Goal: Find contact information: Find contact information

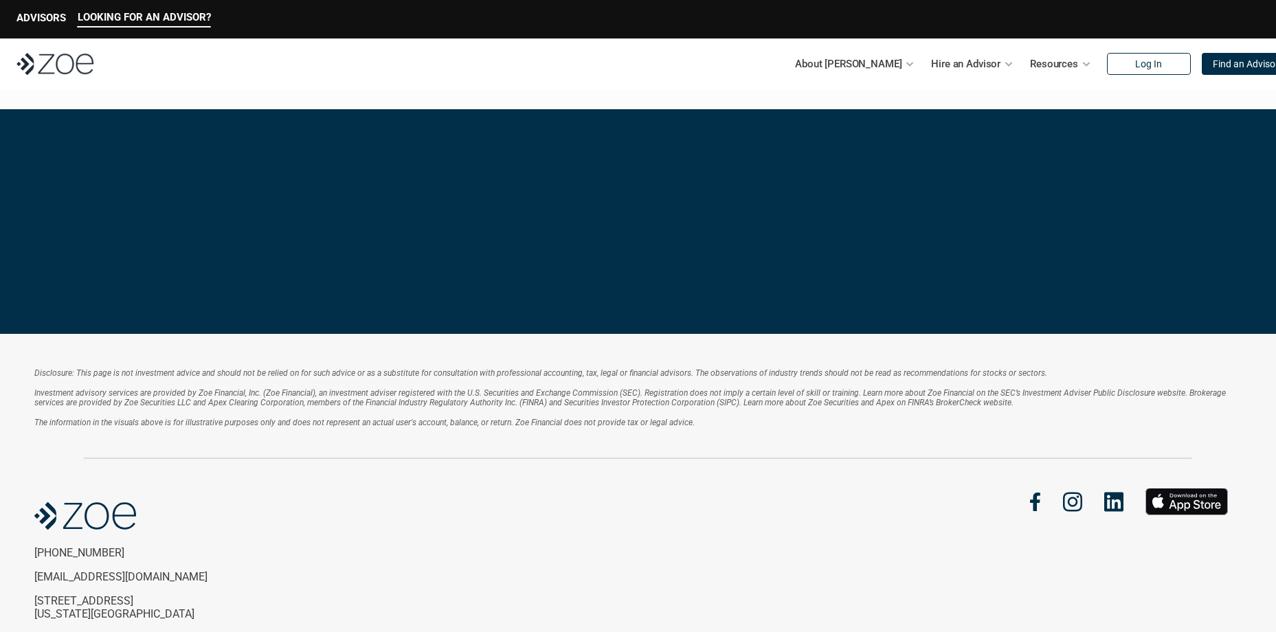
scroll to position [2884, 0]
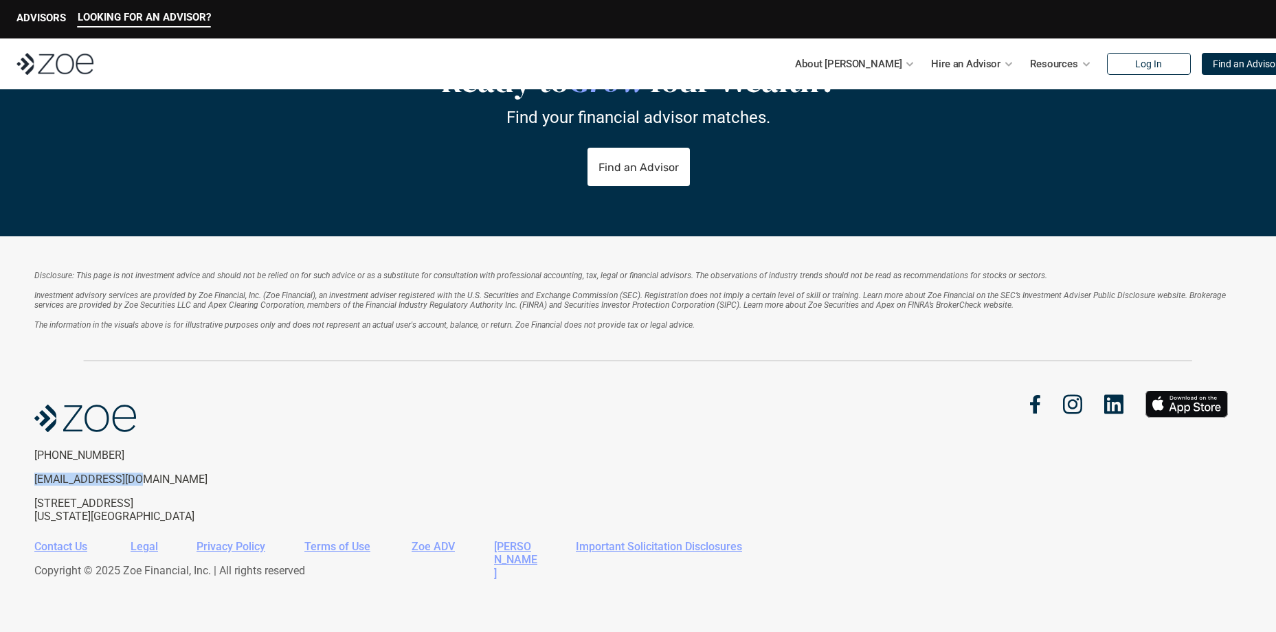
drag, startPoint x: 142, startPoint y: 481, endPoint x: 31, endPoint y: 480, distance: 110.6
click at [31, 480] on div "Disclosure: This page is not investment advice and should not be relied on for …" at bounding box center [638, 434] width 1276 height 396
drag, startPoint x: 31, startPoint y: 480, endPoint x: 65, endPoint y: 480, distance: 33.7
drag, startPoint x: 65, startPoint y: 480, endPoint x: 483, endPoint y: 439, distance: 420.5
click at [483, 439] on div "(646) 680-9244 support@zoefin.com 666 Third Ave, 6th Floor New York, NY, 10017" at bounding box center [336, 457] width 604 height 132
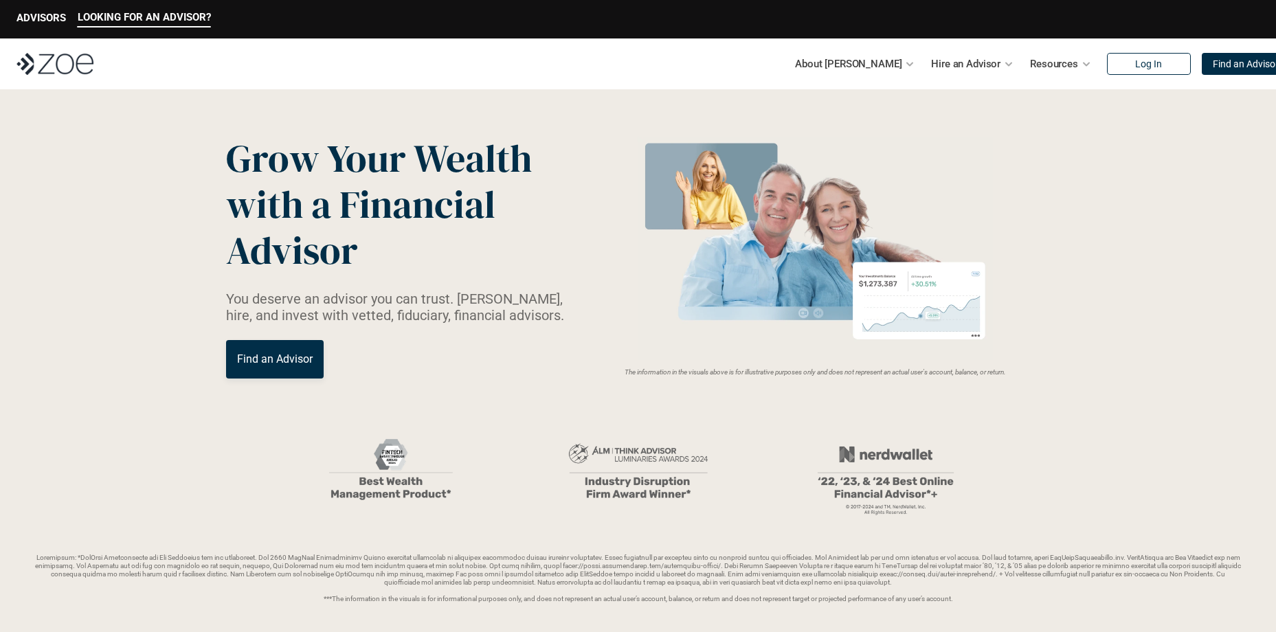
scroll to position [0, 0]
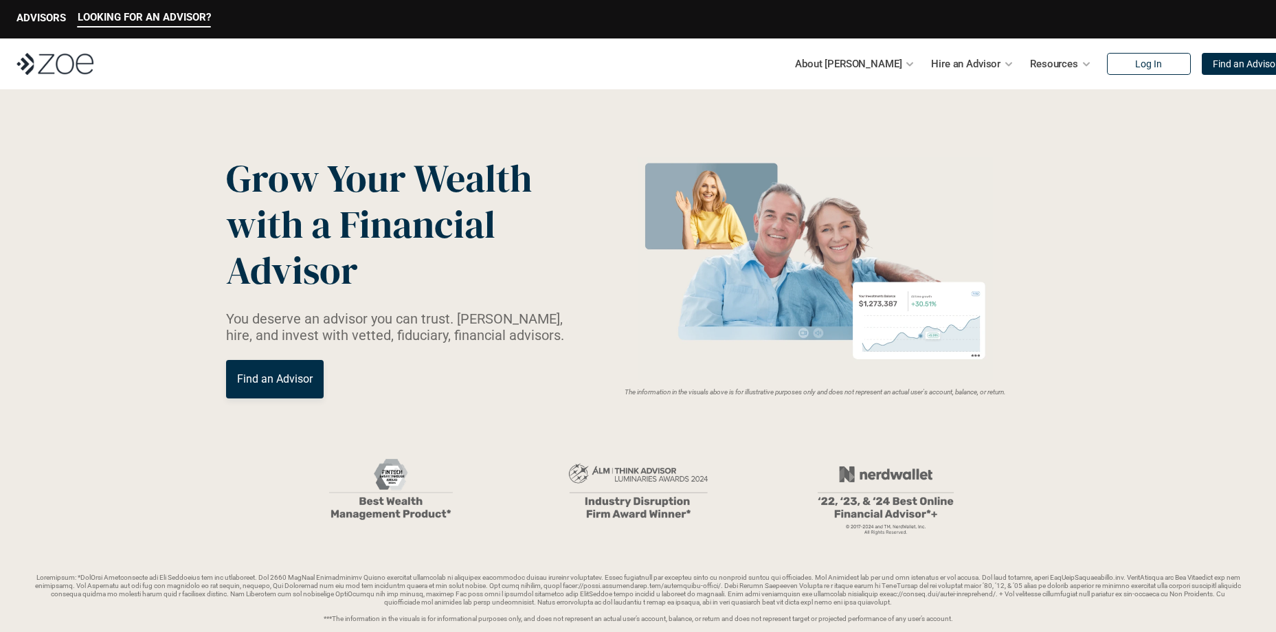
click at [82, 66] on img at bounding box center [54, 64] width 77 height 22
